Goal: Use online tool/utility: Use online tool/utility

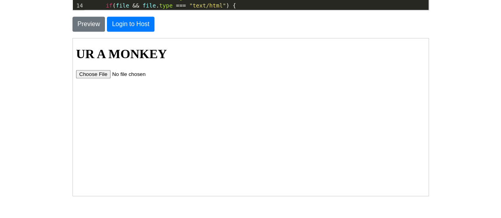
scroll to position [153, 0]
click at [104, 75] on input "file" at bounding box center [125, 74] width 100 height 8
click at [93, 71] on input "file" at bounding box center [125, 74] width 100 height 8
click at [430, 175] on div "To save or host your HTML page, please login . Enter your HTML code below Code:…" at bounding box center [251, 19] width 369 height 359
click at [93, 70] on input "file" at bounding box center [125, 74] width 100 height 8
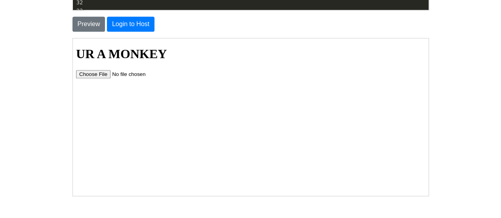
click at [98, 79] on html "UR A MONKEY" at bounding box center [250, 59] width 356 height 43
click at [100, 75] on input "file" at bounding box center [125, 74] width 100 height 8
click at [100, 70] on input "file" at bounding box center [125, 74] width 100 height 8
click at [103, 75] on input "file" at bounding box center [125, 74] width 100 height 8
type input "C:\fakepath\cl3dash.html"
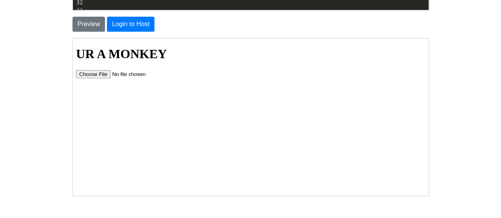
click at [259, 81] on html "UR A MONKEY" at bounding box center [250, 59] width 356 height 43
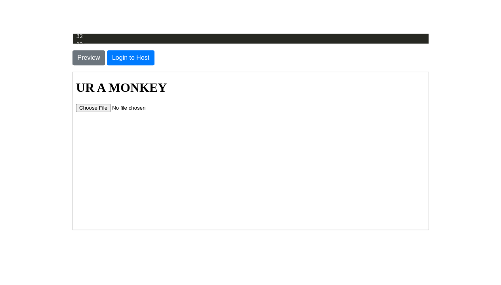
scroll to position [185, 0]
